Goal: Task Accomplishment & Management: Complete application form

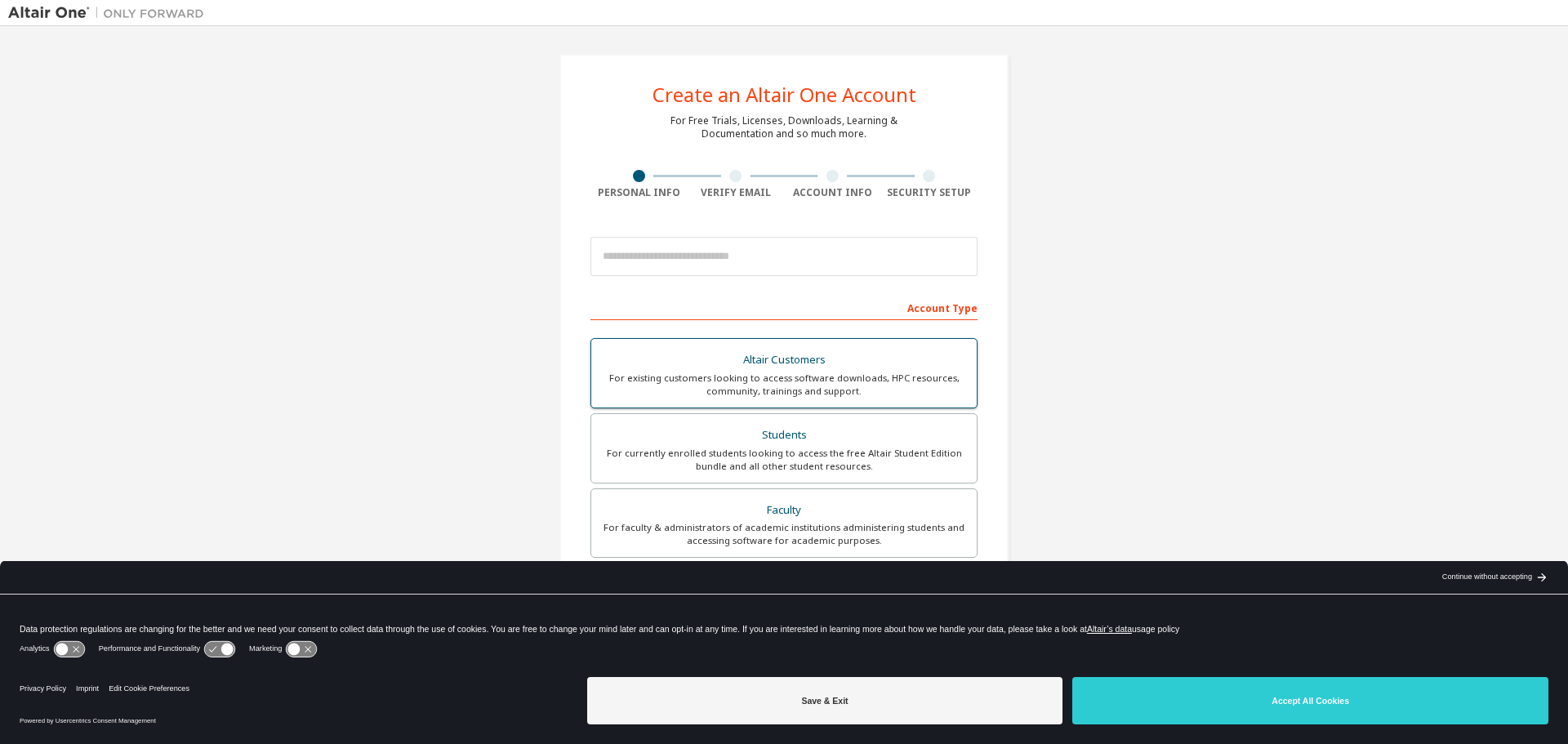
click at [731, 384] on div "For existing customers looking to access software downloads, HPC resources, com…" at bounding box center [784, 385] width 366 height 26
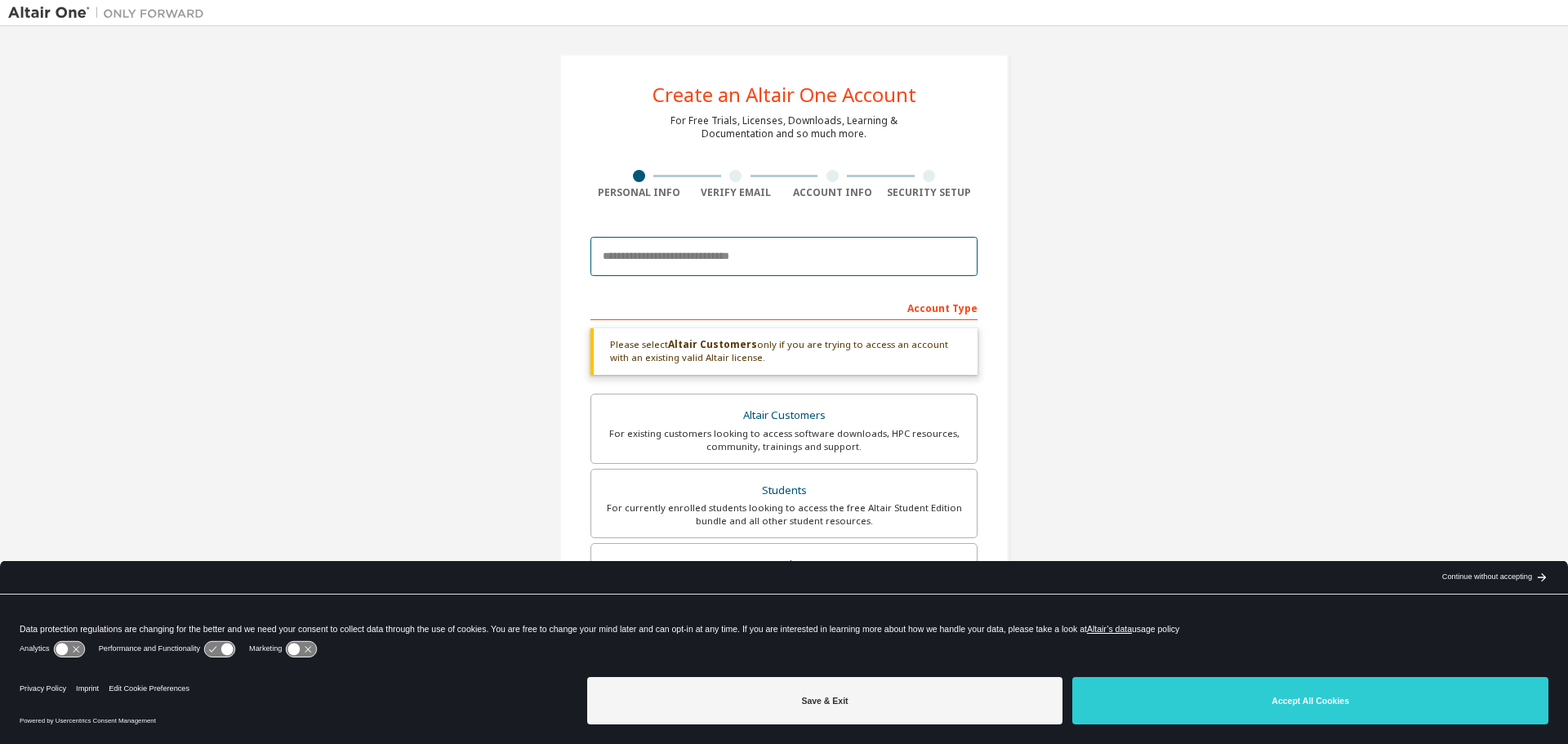
click at [707, 250] on input "email" at bounding box center [784, 257] width 387 height 40
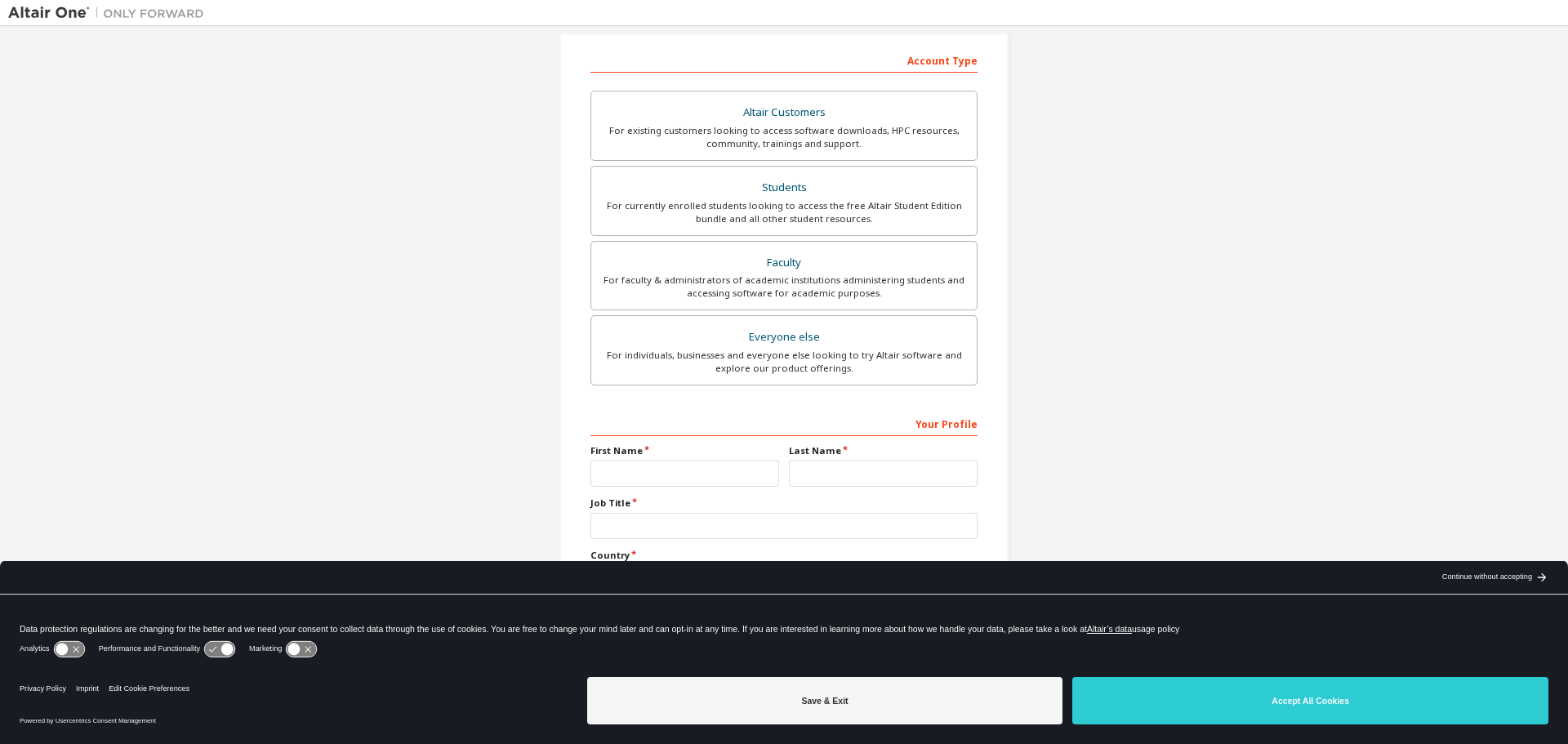
scroll to position [264, 0]
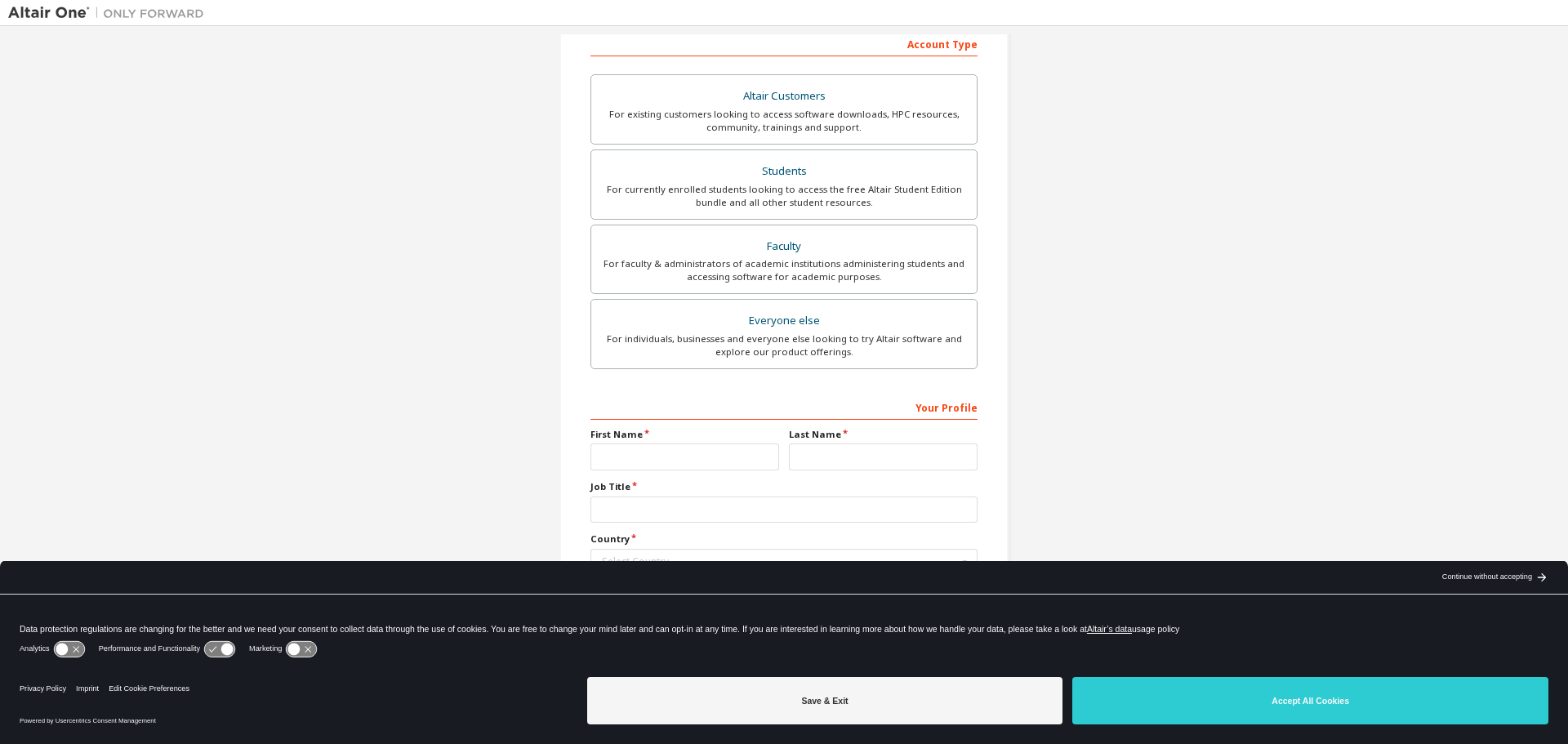
type input "**********"
click at [731, 461] on input "text" at bounding box center [684, 457] width 188 height 27
click at [728, 461] on input "text" at bounding box center [684, 457] width 188 height 27
click at [797, 453] on input "text" at bounding box center [883, 457] width 188 height 27
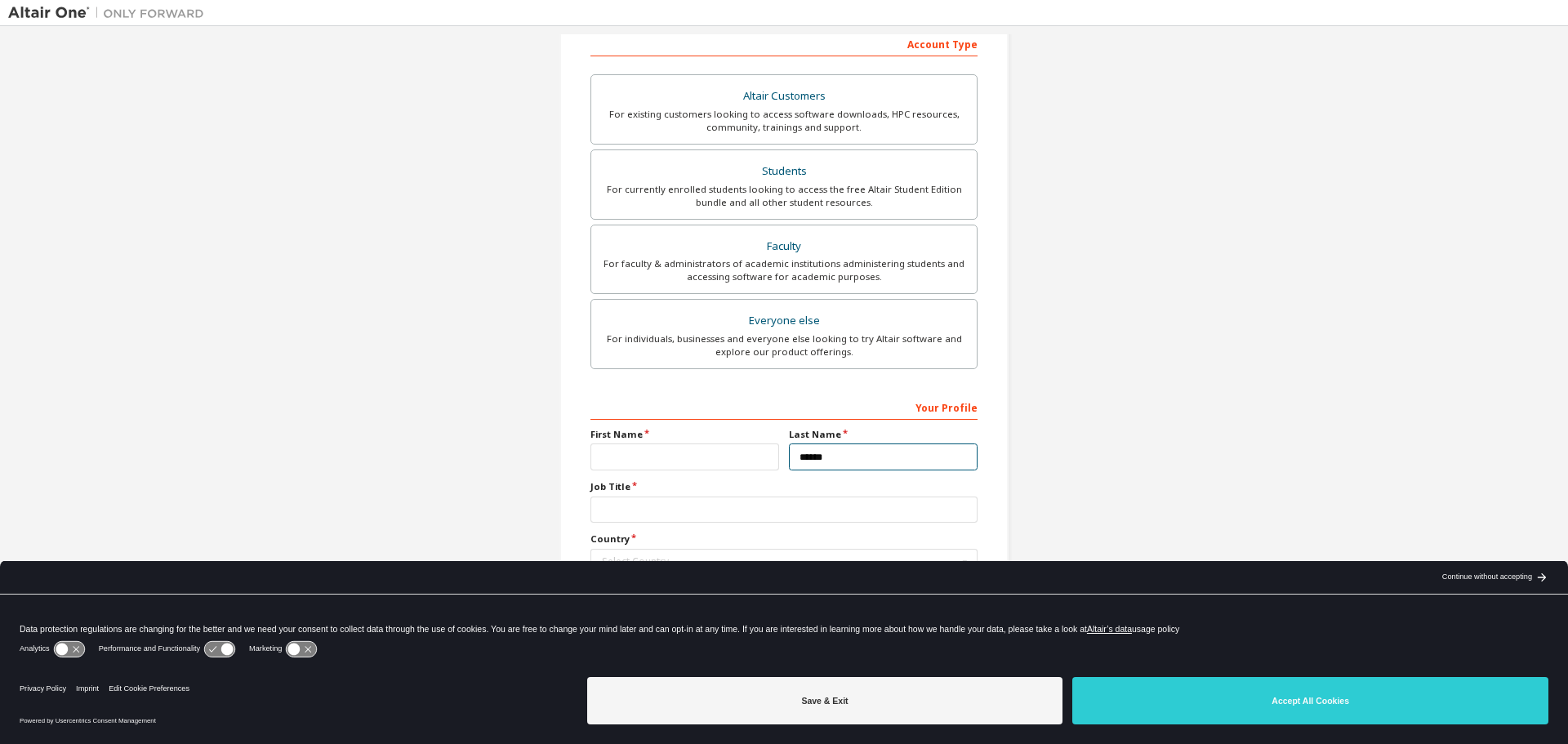
type input "******"
click at [724, 466] on input "text" at bounding box center [684, 457] width 188 height 27
type input "*******"
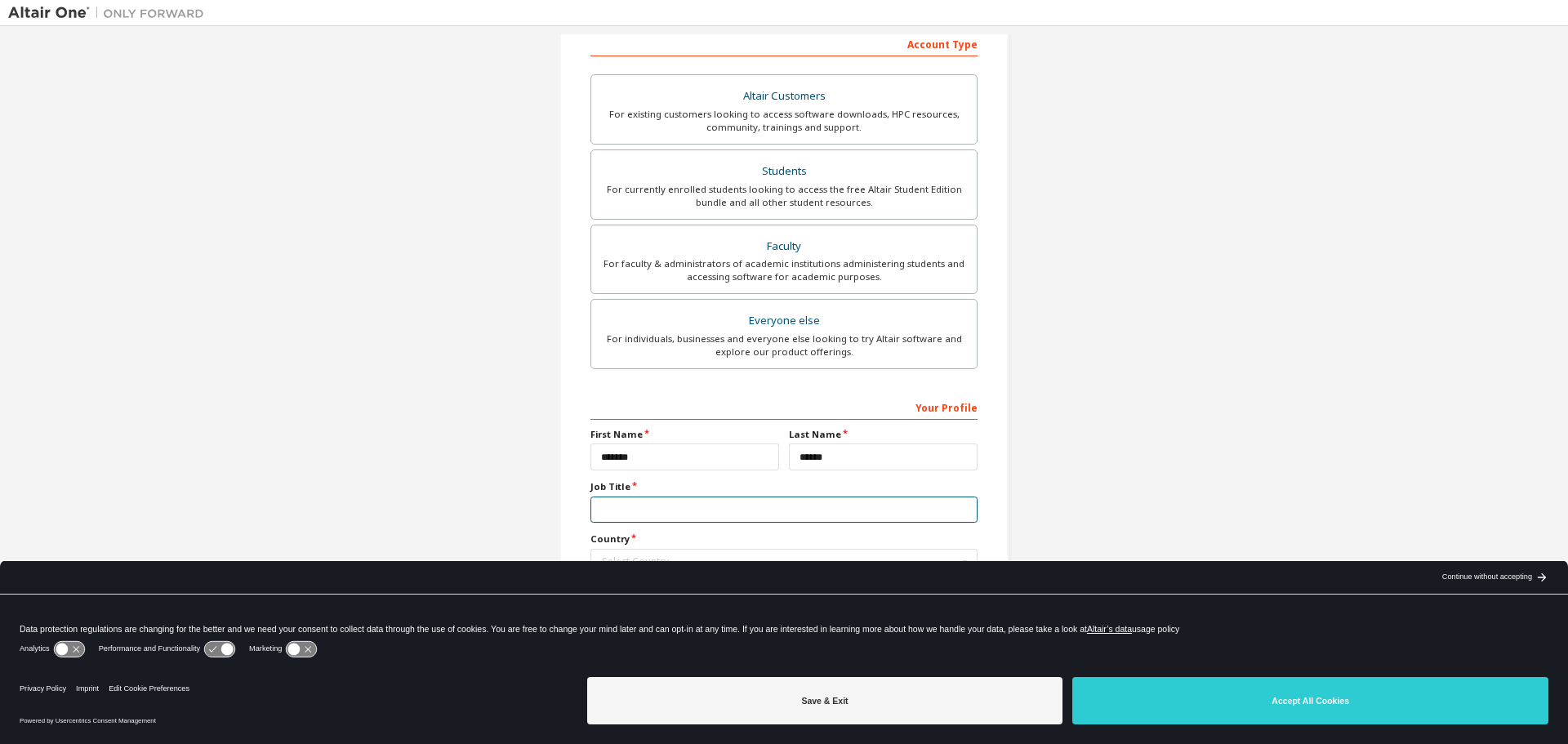
click at [650, 505] on input "text" at bounding box center [784, 510] width 387 height 27
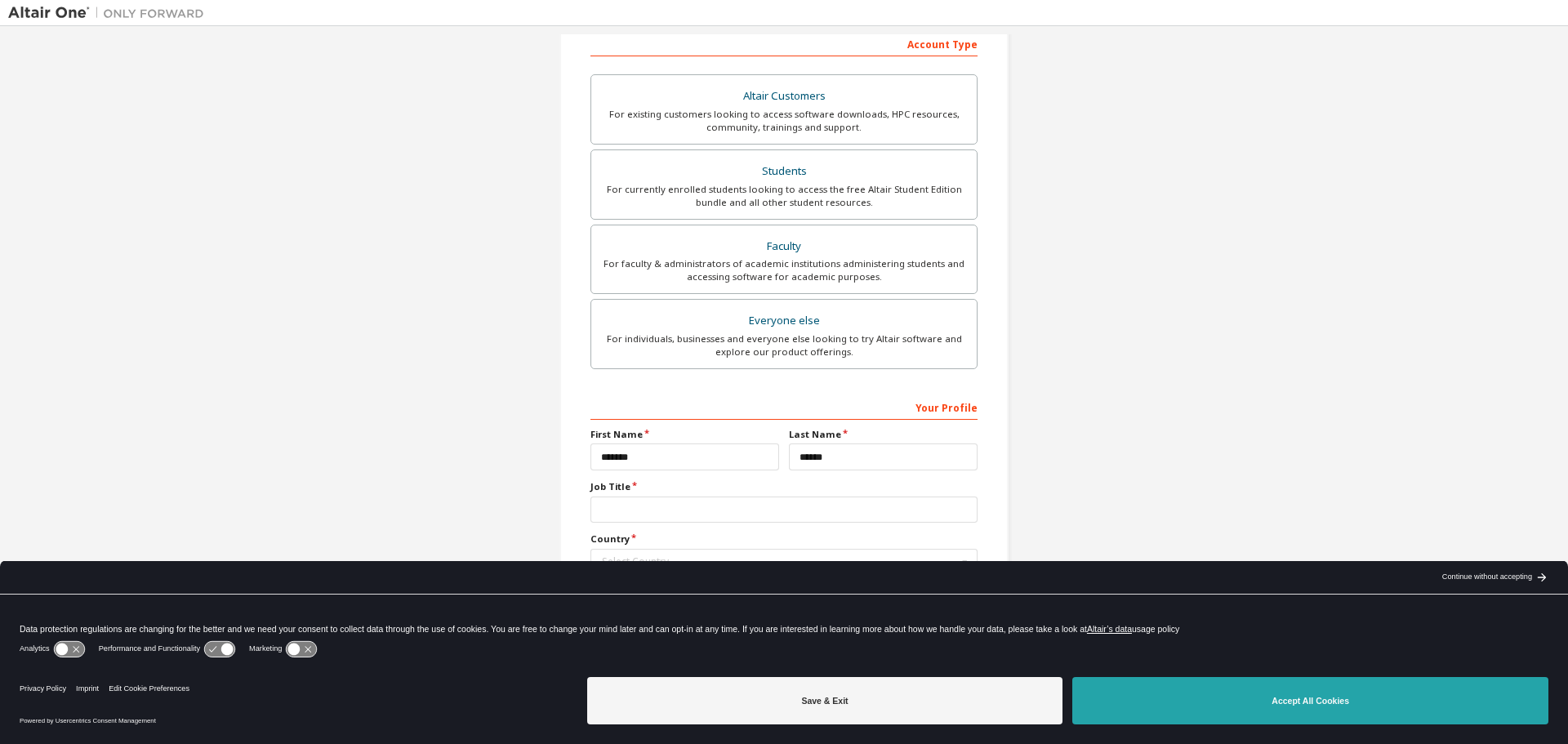
click at [1286, 706] on button "Accept All Cookies" at bounding box center [1311, 701] width 476 height 48
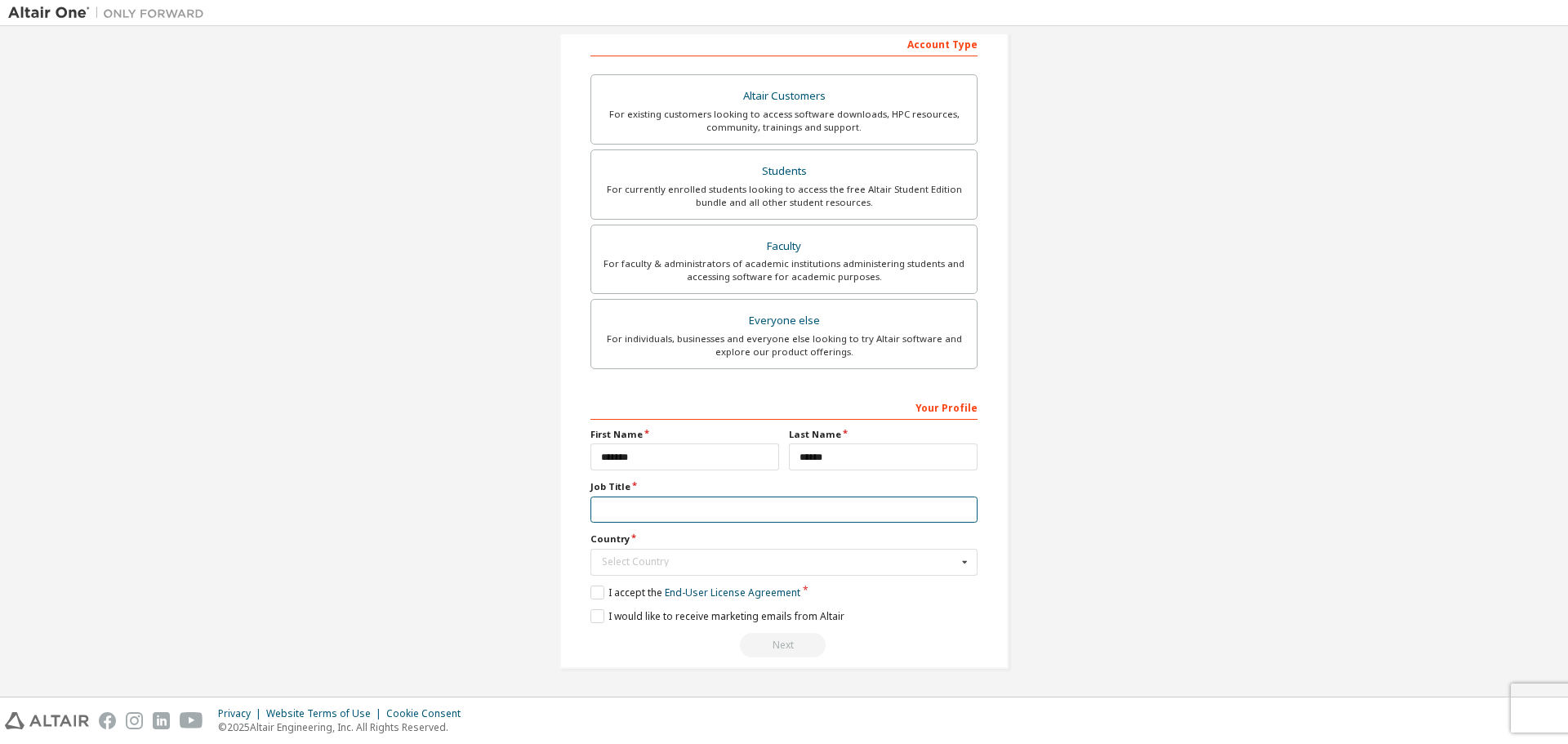
click at [635, 511] on input "text" at bounding box center [784, 510] width 387 height 27
click at [634, 511] on input "text" at bounding box center [784, 510] width 387 height 27
type input "*"
type input "**********"
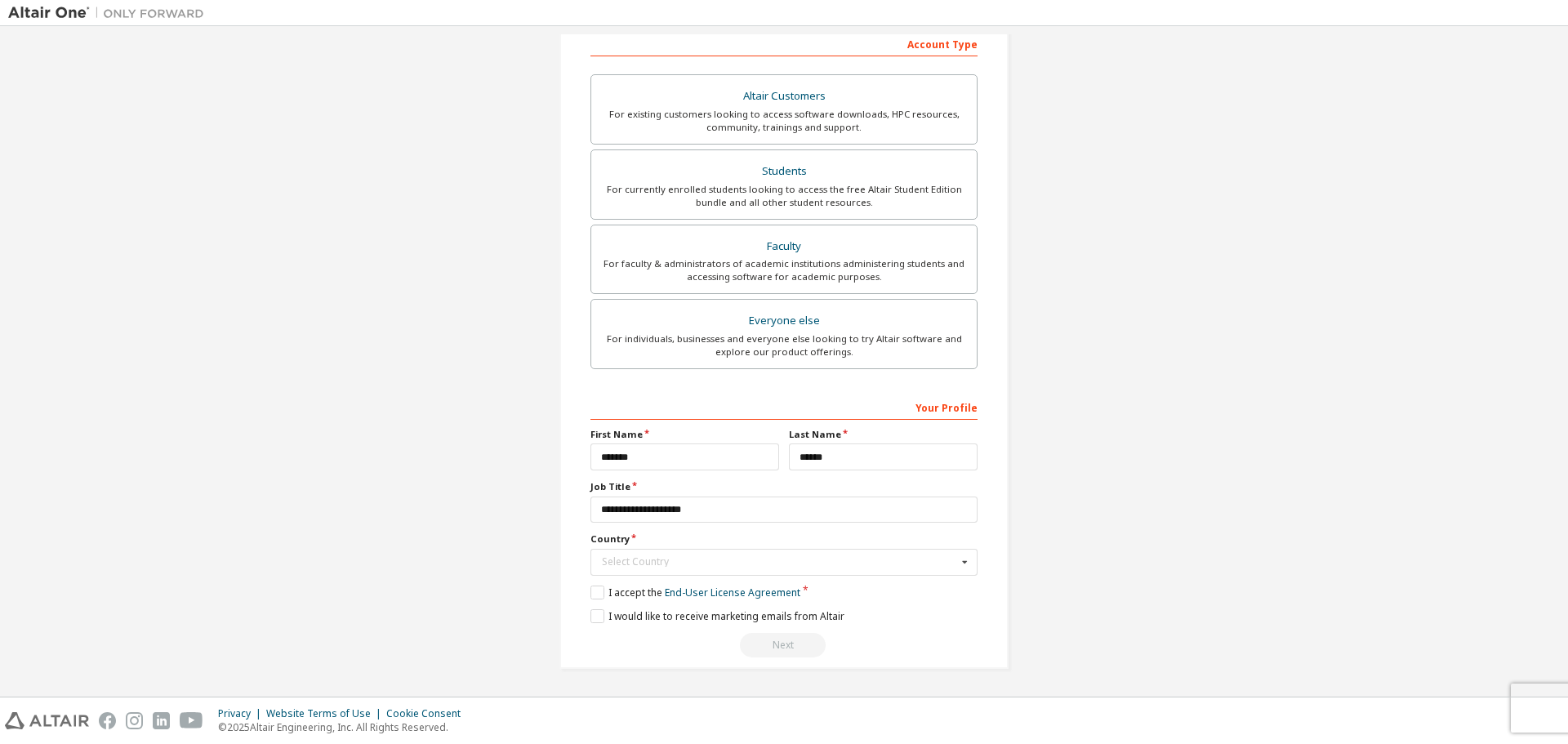
click at [718, 539] on label "Country" at bounding box center [784, 539] width 387 height 13
click at [731, 558] on div "Select Country" at bounding box center [780, 562] width 355 height 10
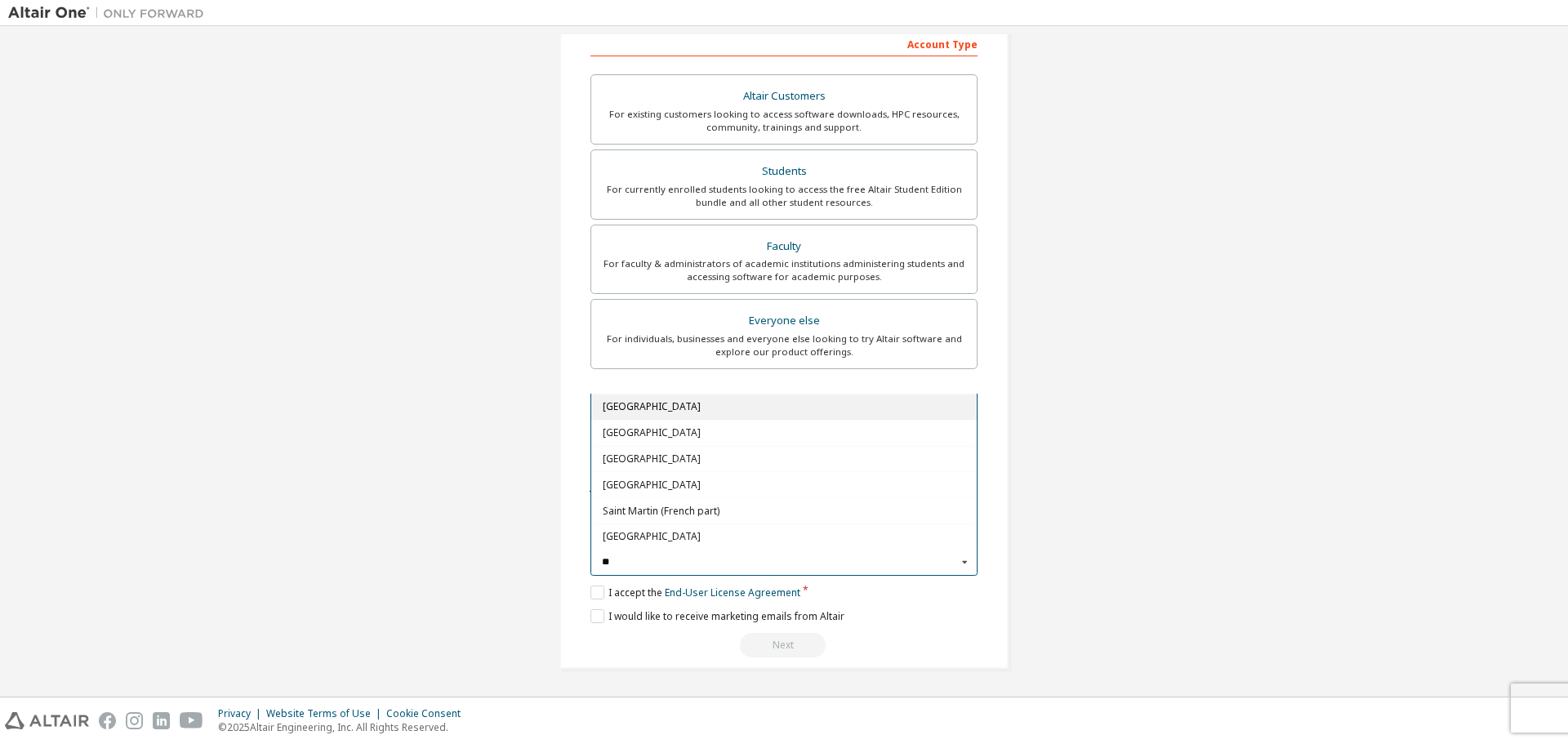
type input "**"
click at [620, 399] on div "[GEOGRAPHIC_DATA]" at bounding box center [784, 407] width 386 height 26
type input "***"
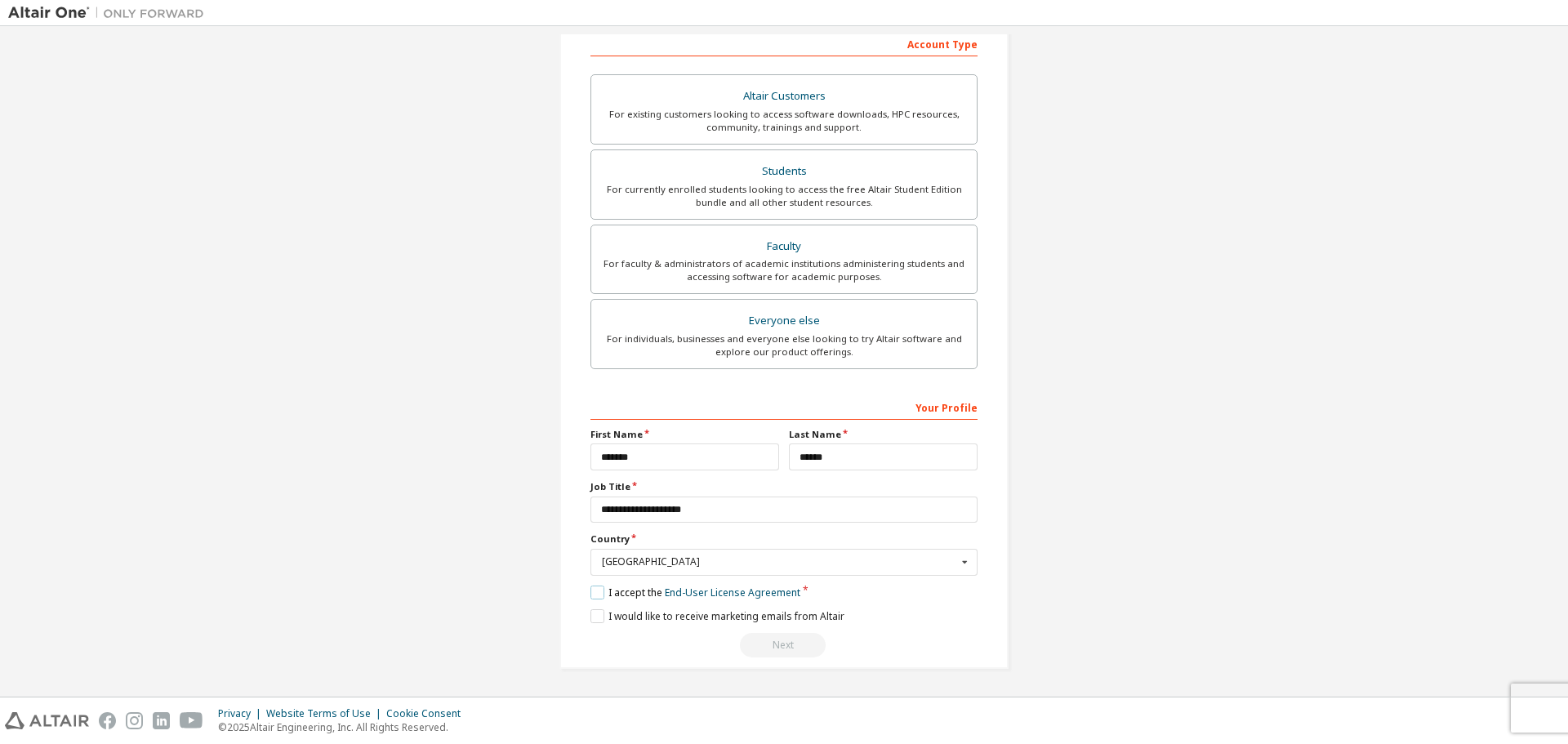
click at [591, 598] on label "I accept the End-User License Agreement" at bounding box center [695, 593] width 210 height 14
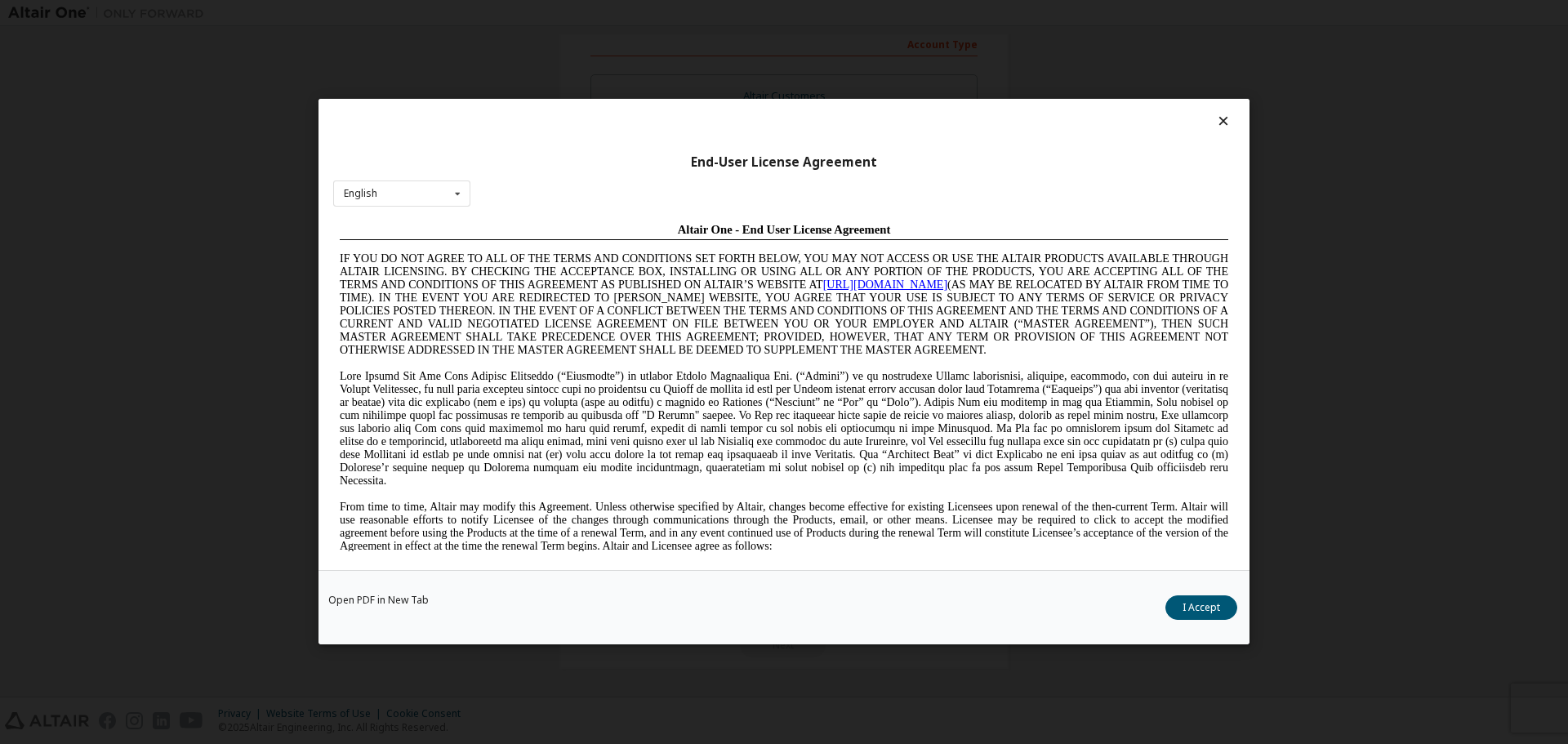
scroll to position [0, 0]
click at [446, 190] on div "English English Chinese French German Japanese Korean Portuguese" at bounding box center [401, 193] width 137 height 27
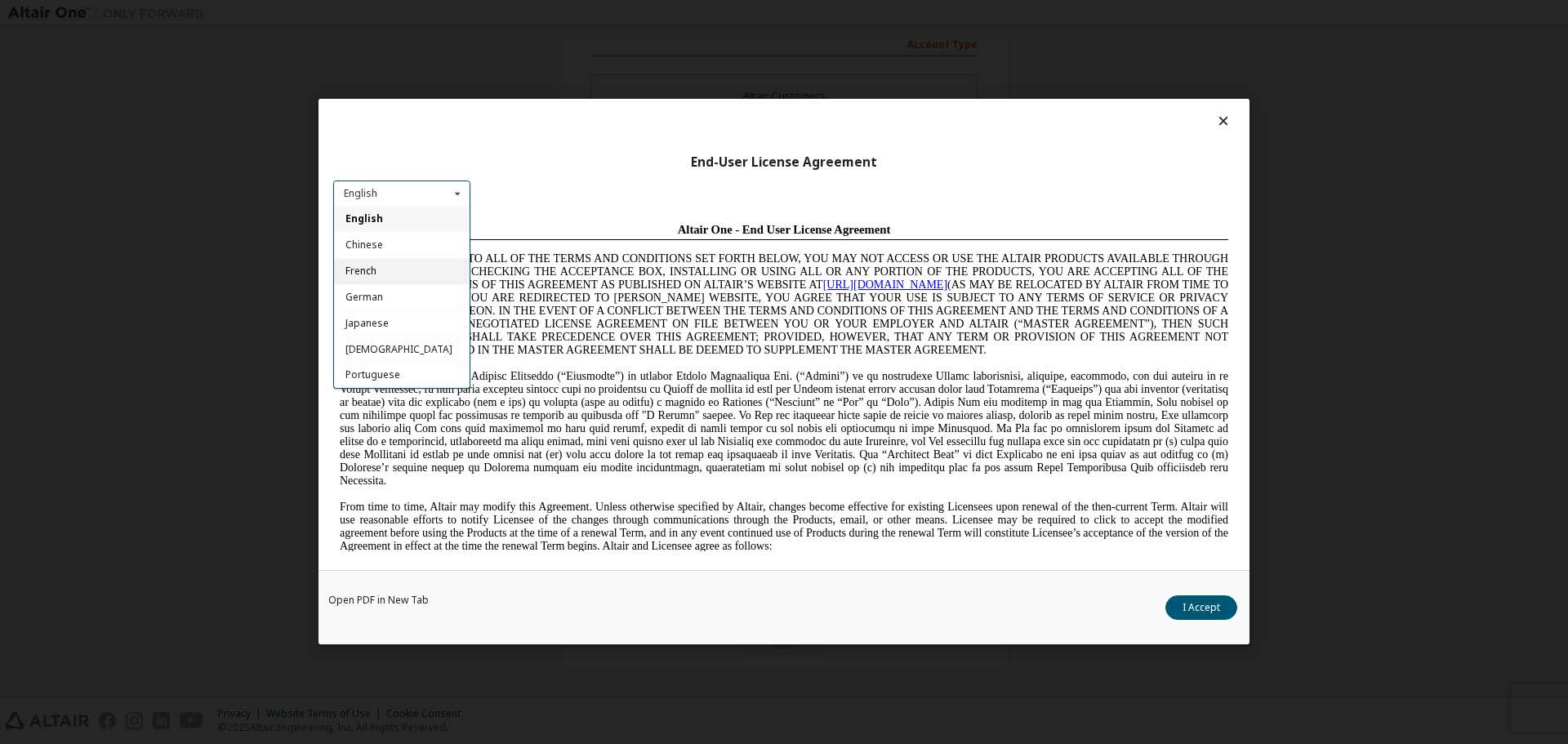
click at [389, 279] on div "French" at bounding box center [401, 272] width 136 height 26
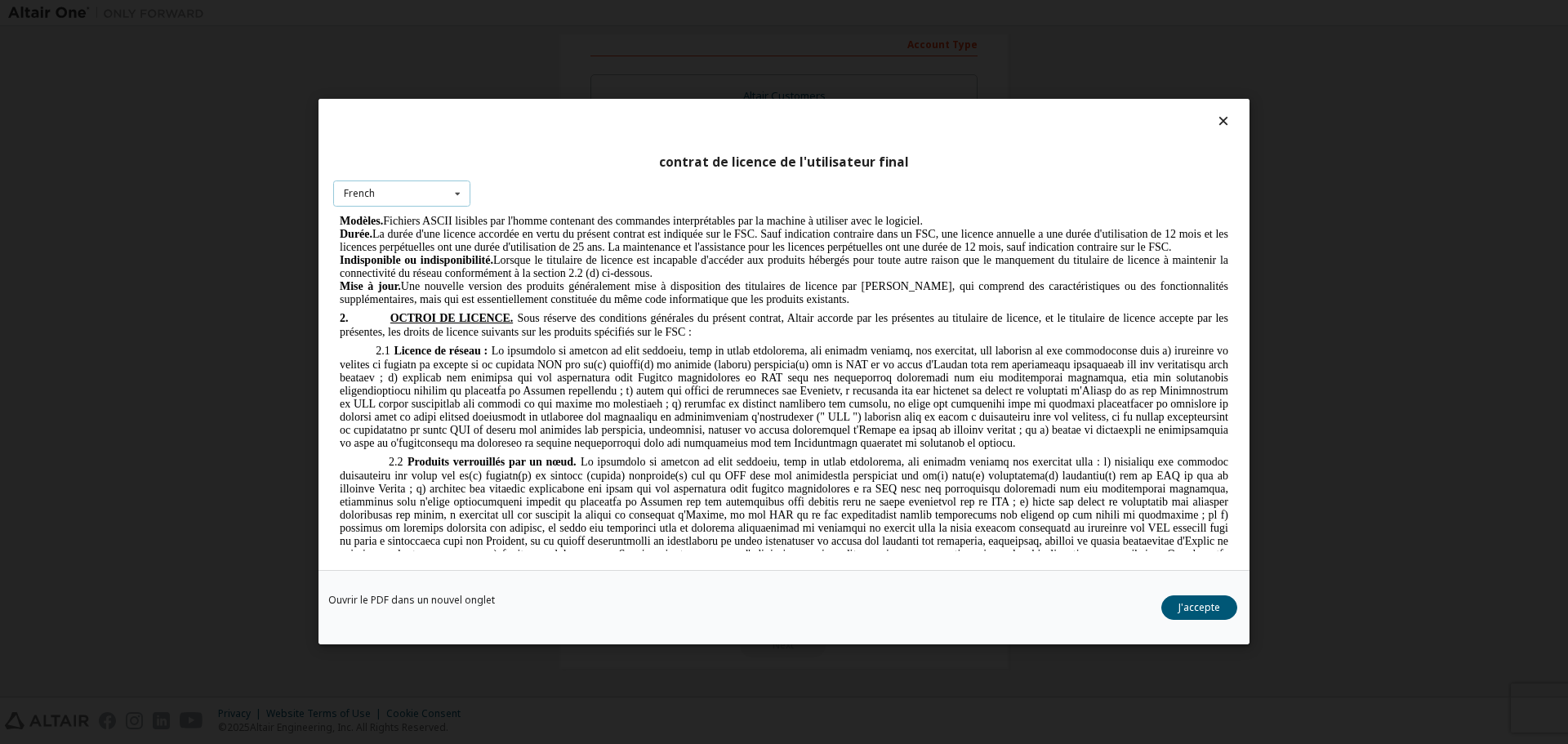
scroll to position [1307, 0]
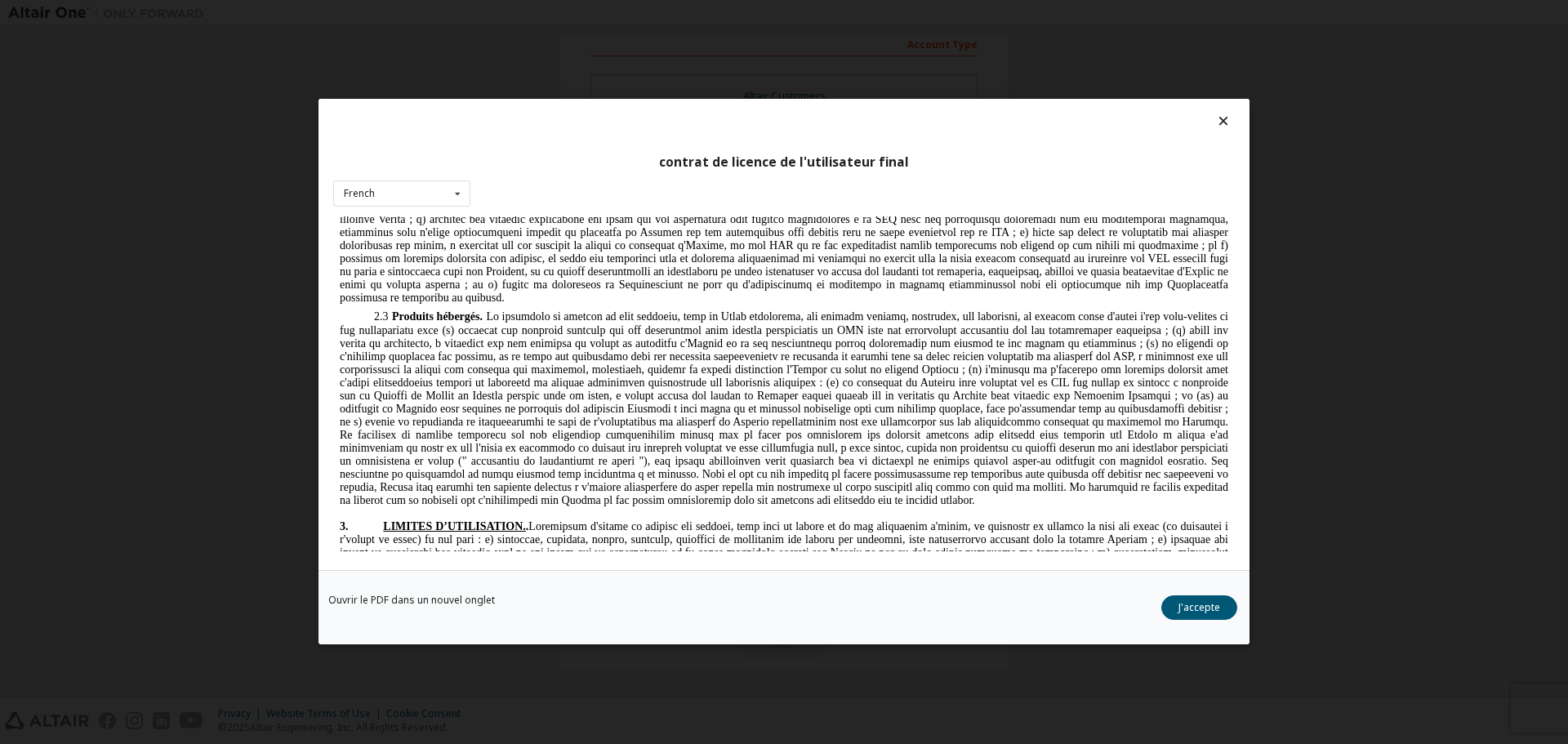
click at [1210, 611] on button "J'accepte" at bounding box center [1199, 609] width 76 height 25
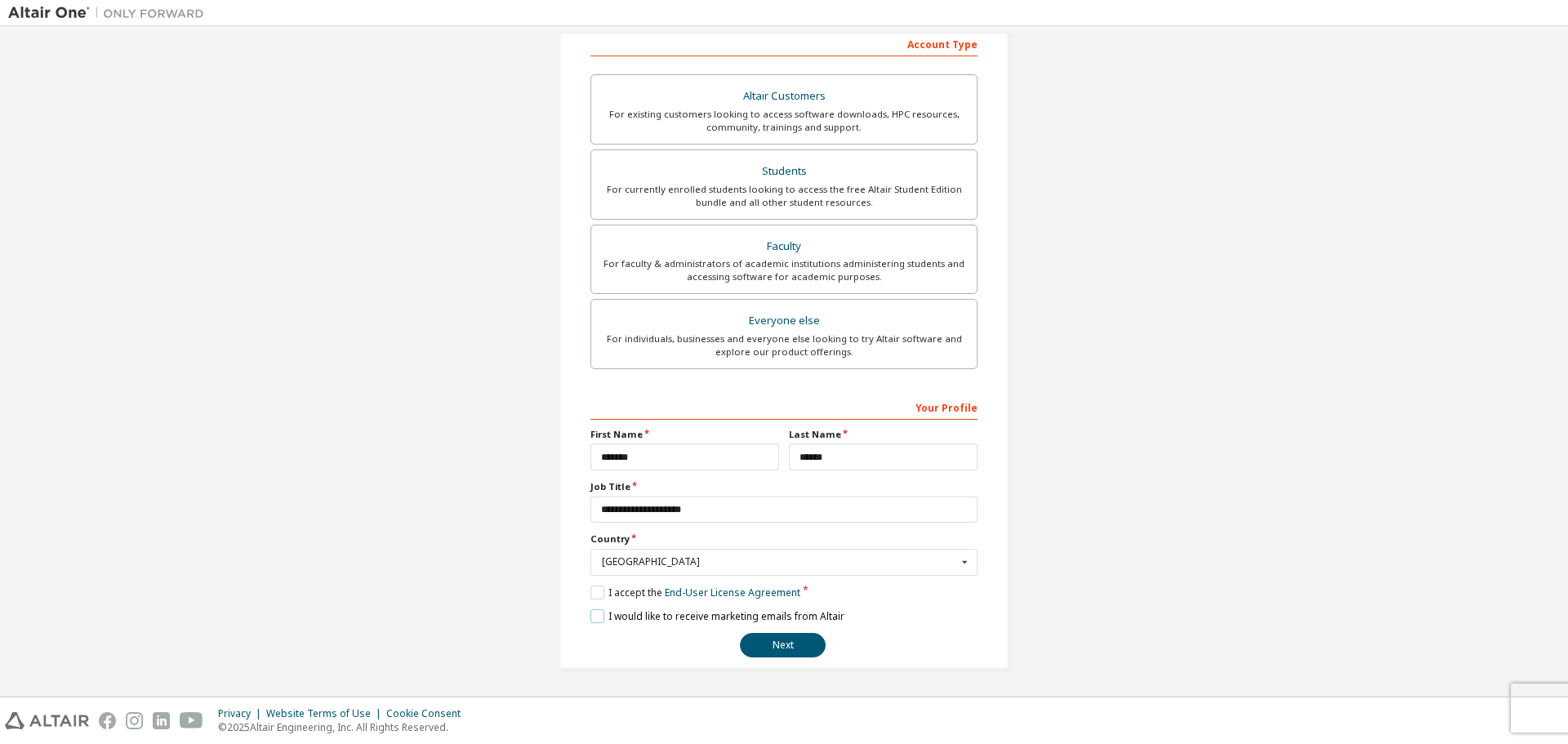
click at [635, 620] on label "I would like to receive marketing emails from Altair" at bounding box center [717, 616] width 254 height 14
click at [681, 616] on label "I would like to receive marketing emails from Altair" at bounding box center [717, 616] width 254 height 14
click at [673, 622] on label "I would like to receive marketing emails from Altair" at bounding box center [717, 616] width 254 height 14
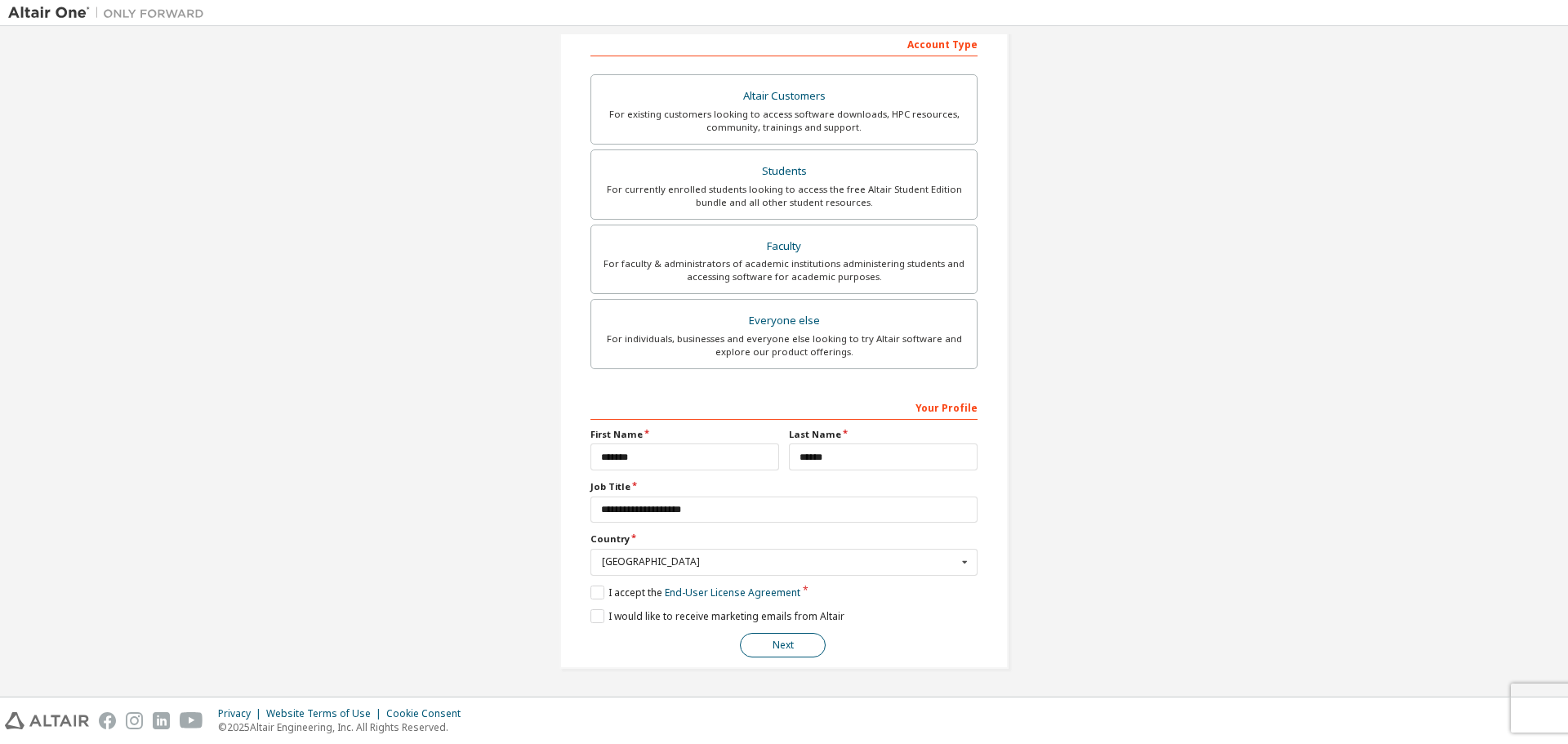
click at [740, 644] on button "Next" at bounding box center [782, 645] width 86 height 25
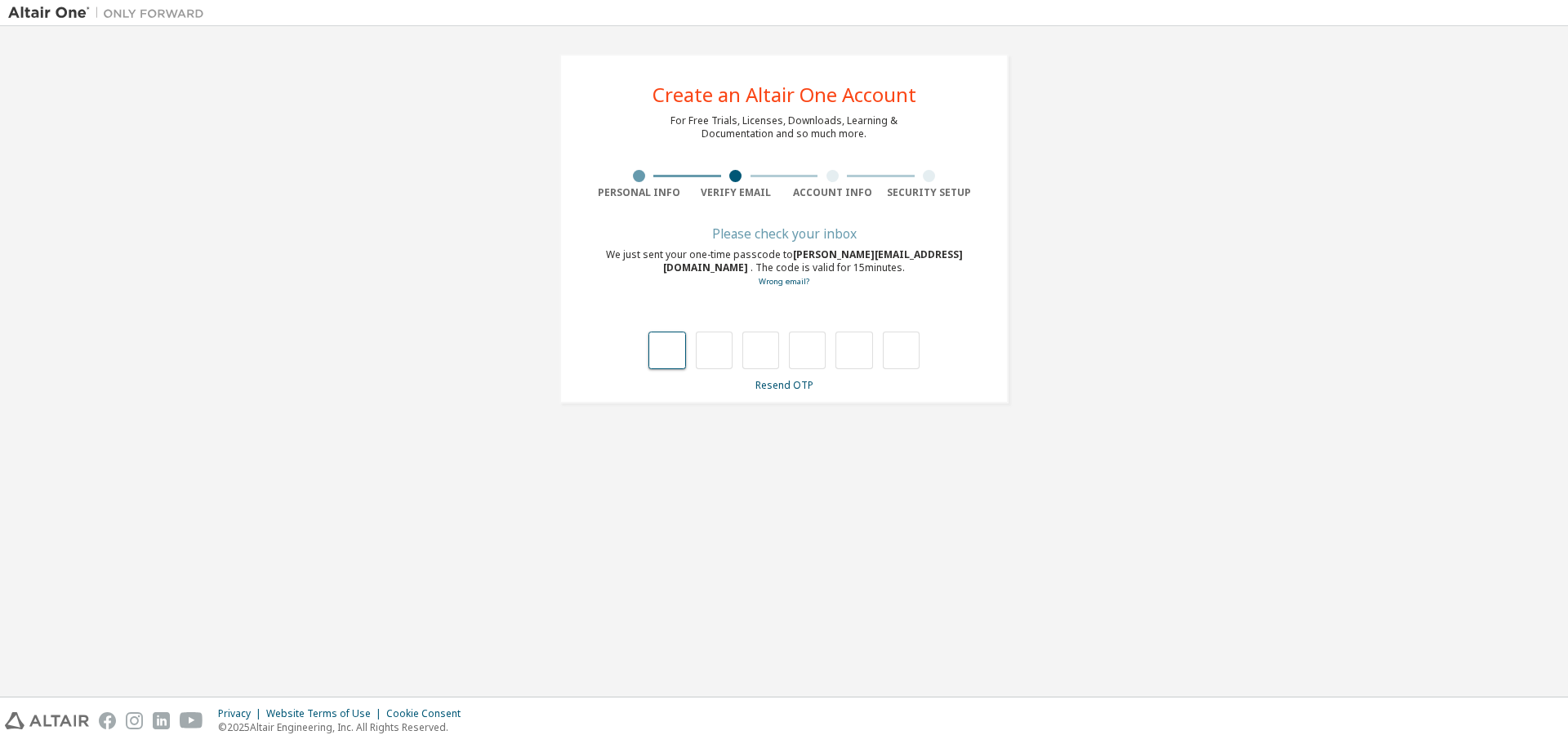
click at [658, 360] on input "text" at bounding box center [666, 351] width 37 height 38
type input "*"
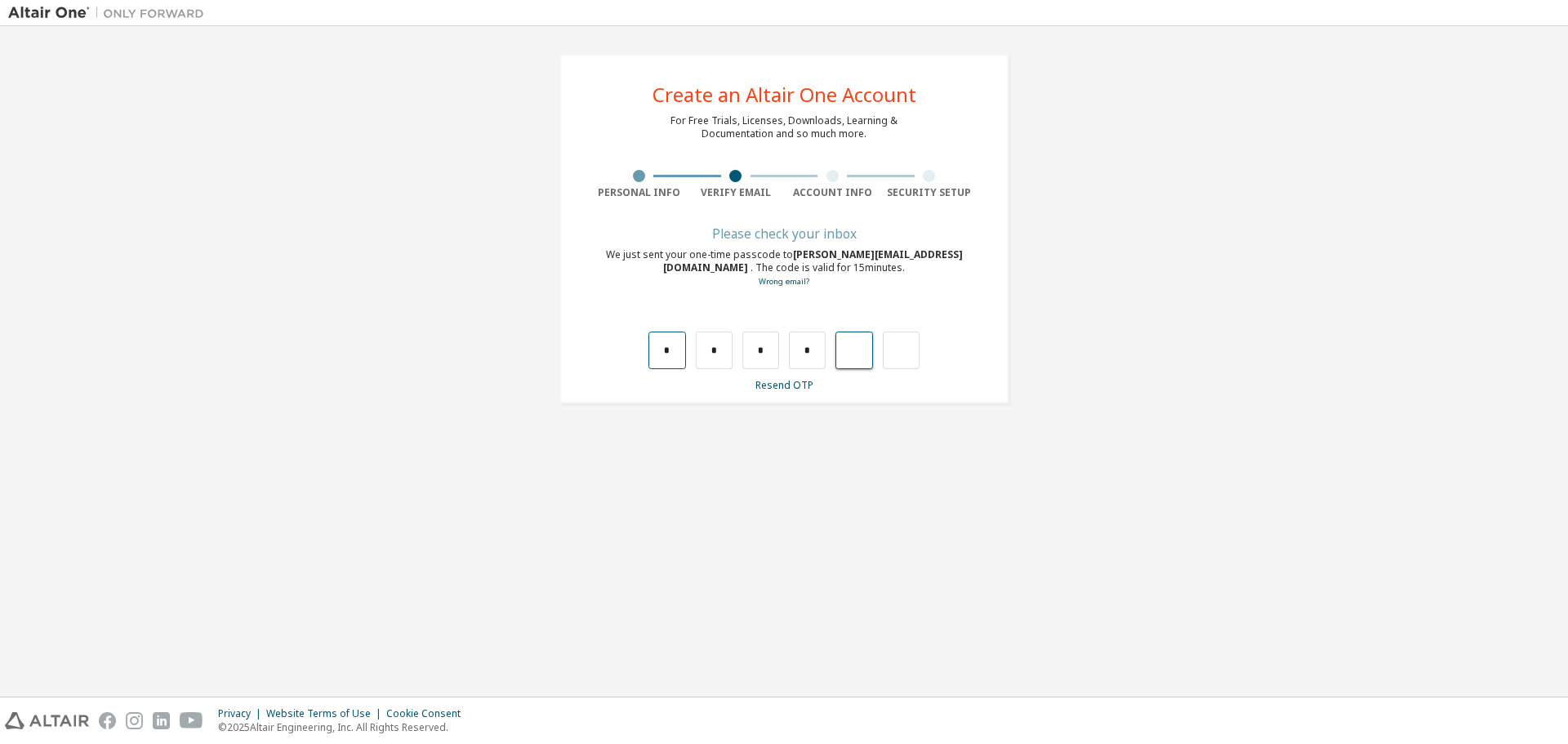
type input "*"
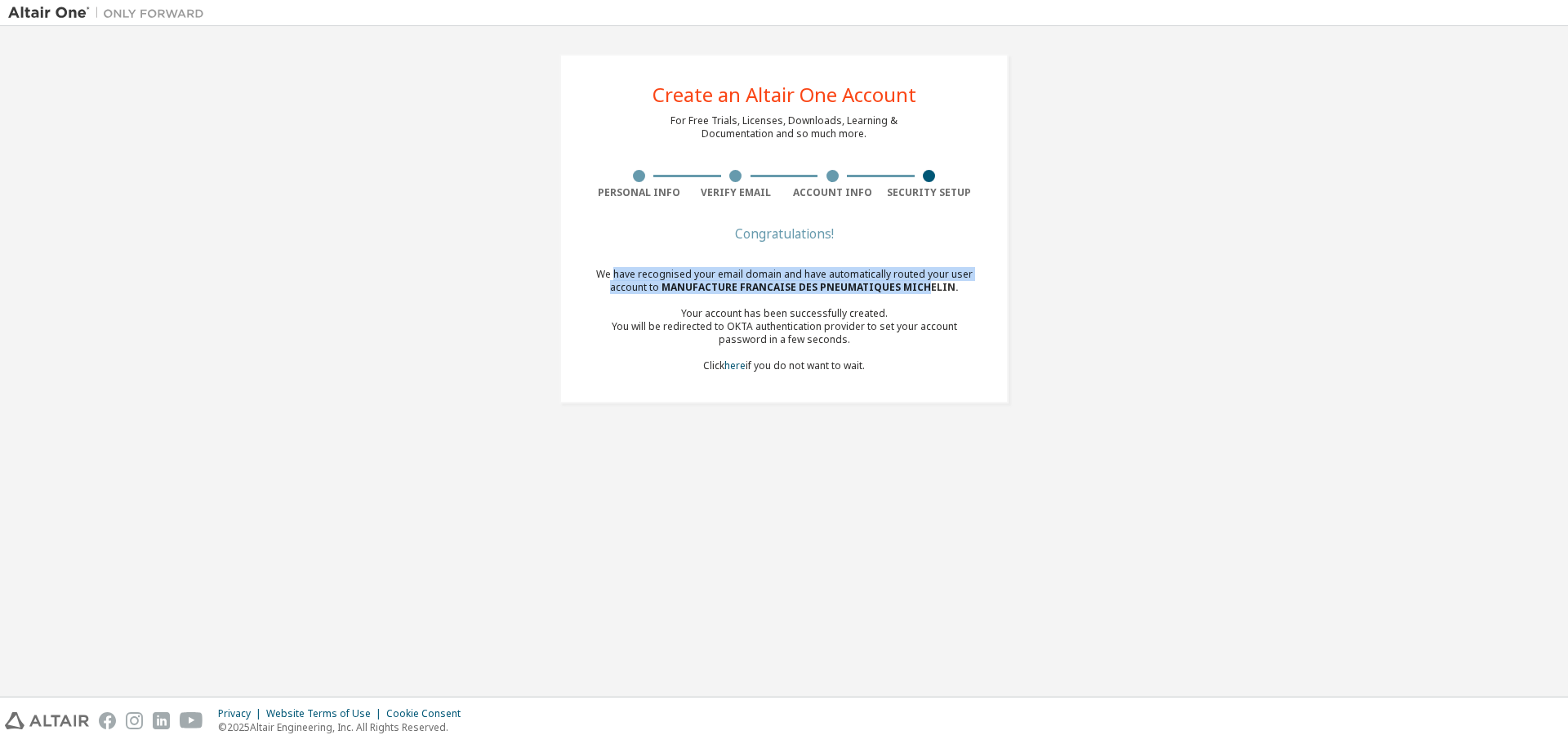
drag, startPoint x: 619, startPoint y: 272, endPoint x: 925, endPoint y: 289, distance: 306.5
click at [925, 289] on div "We have recognised your email domain and have automatically routed your user ac…" at bounding box center [784, 320] width 387 height 105
